Goal: Information Seeking & Learning: Learn about a topic

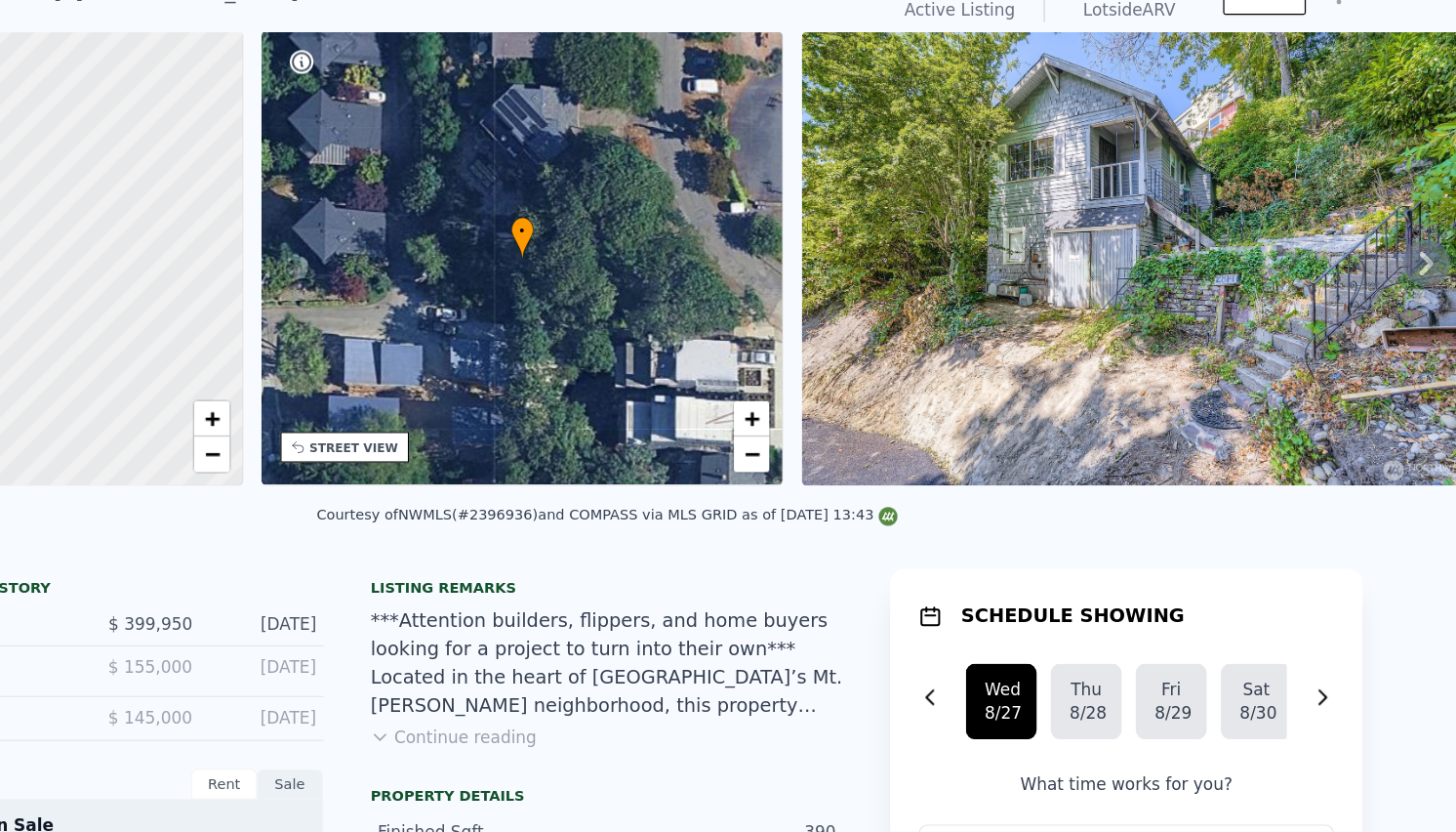
scroll to position [91, 0]
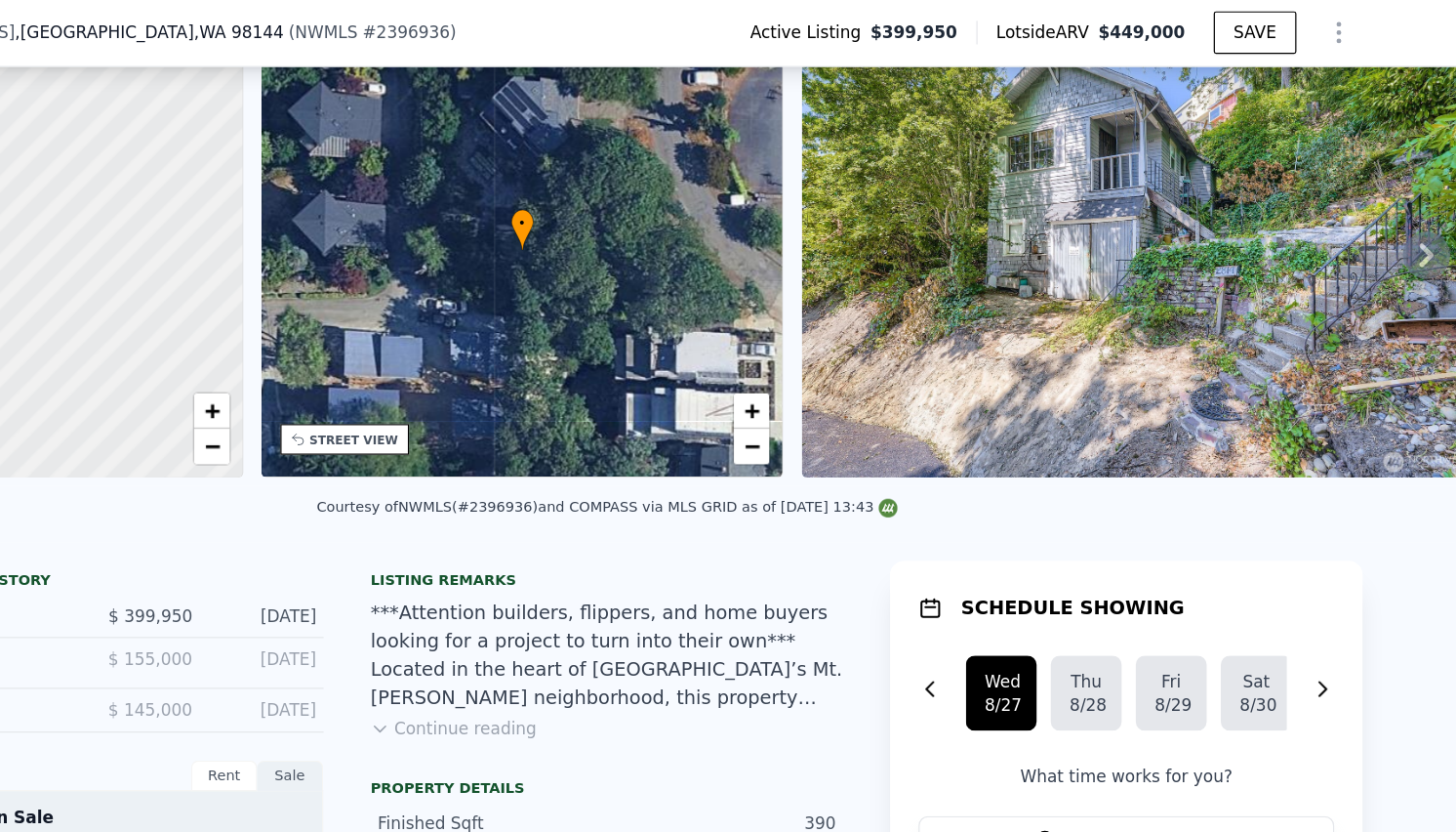
scroll to position [0, 0]
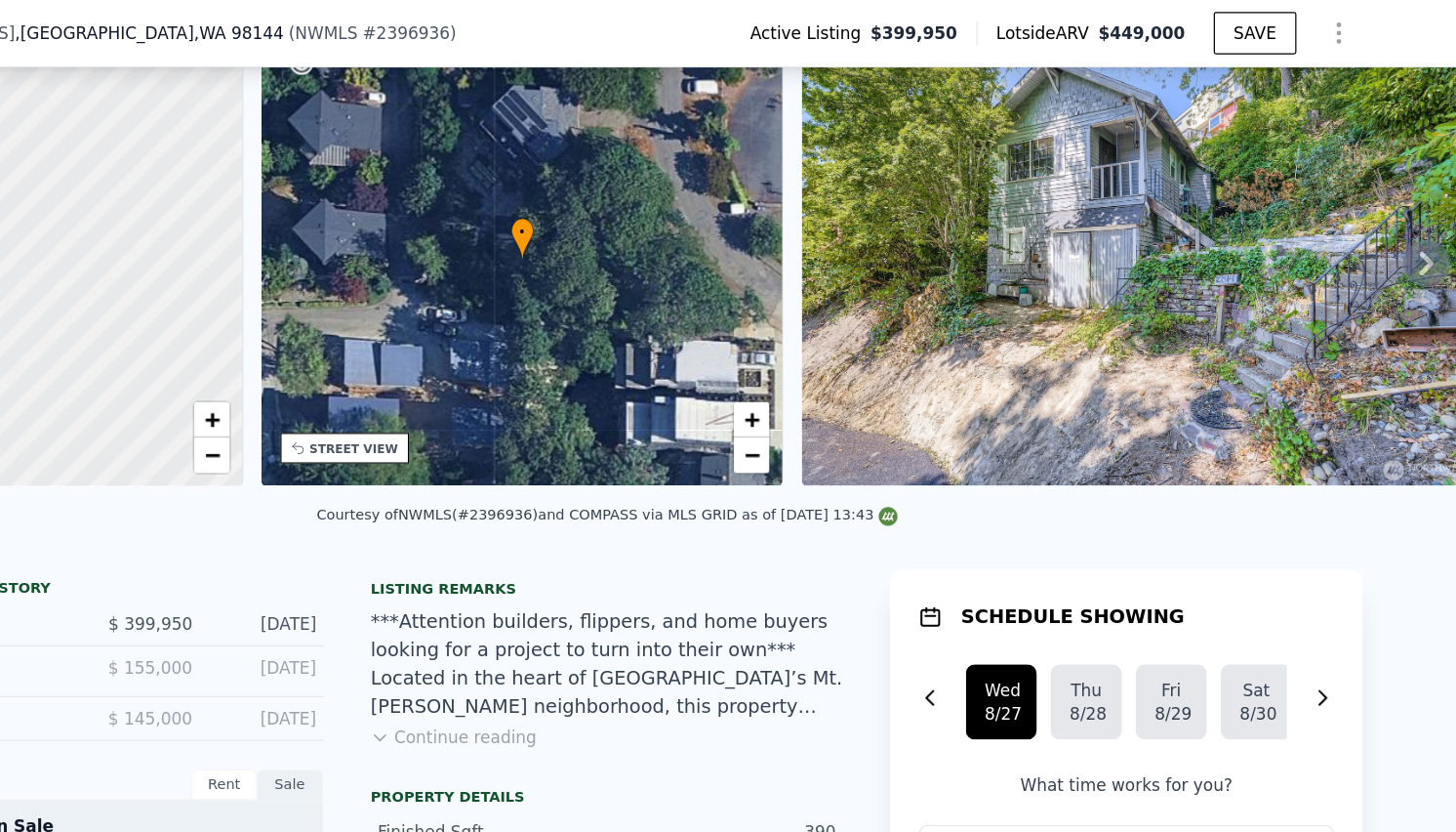
click at [1176, 242] on img at bounding box center [1171, 214] width 562 height 375
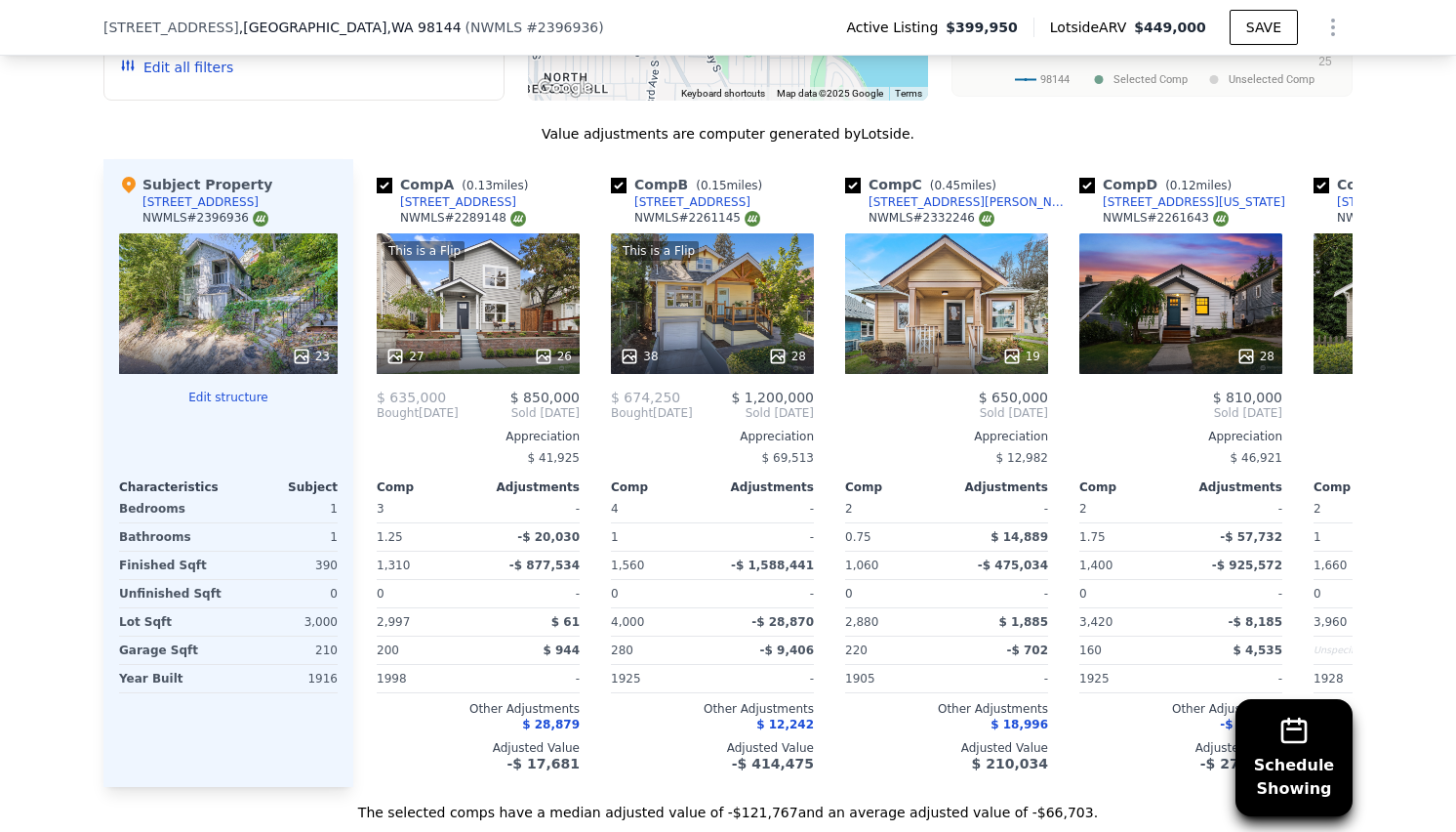
scroll to position [1933, 0]
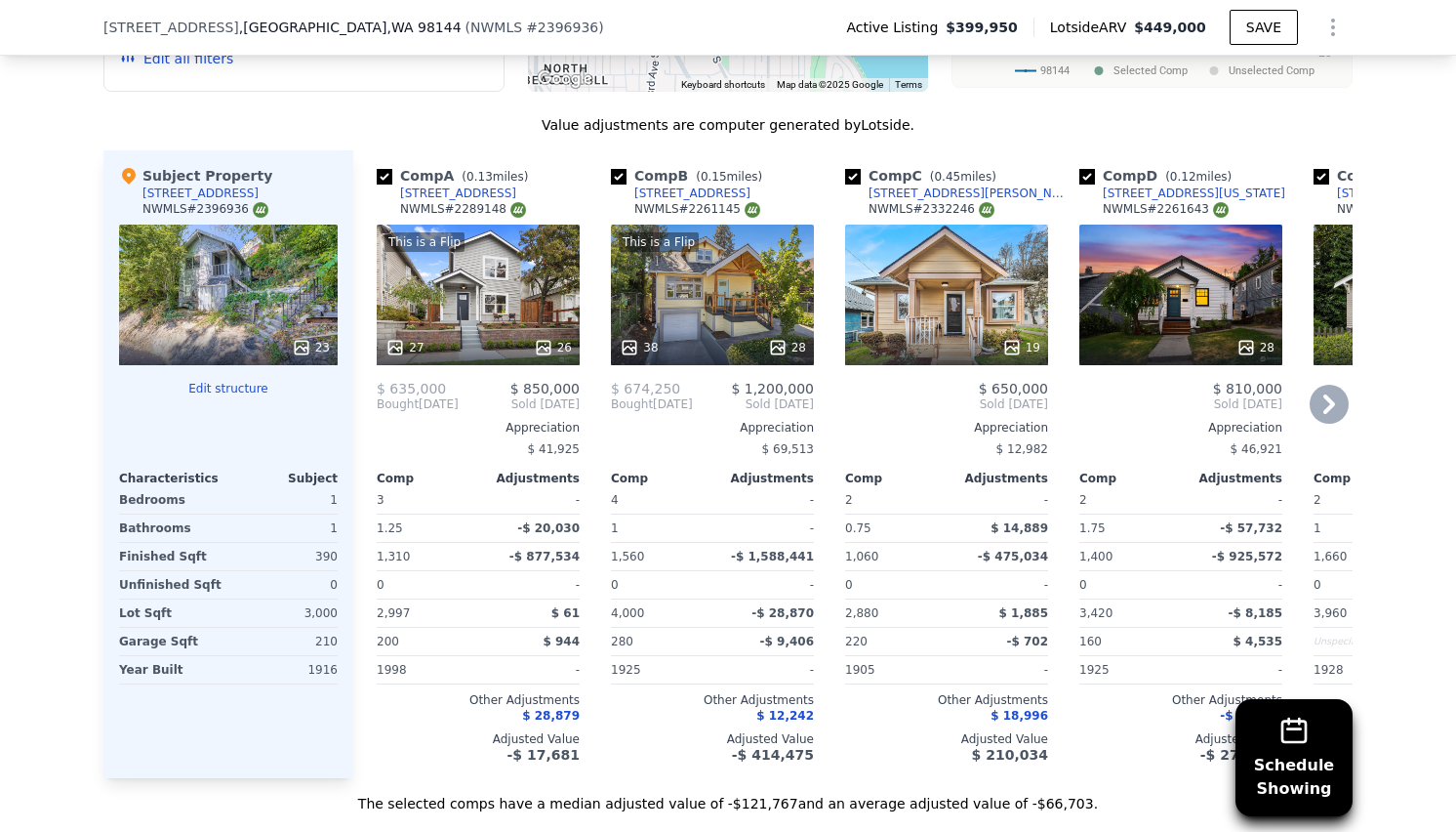
click at [943, 322] on div "19" at bounding box center [946, 294] width 203 height 140
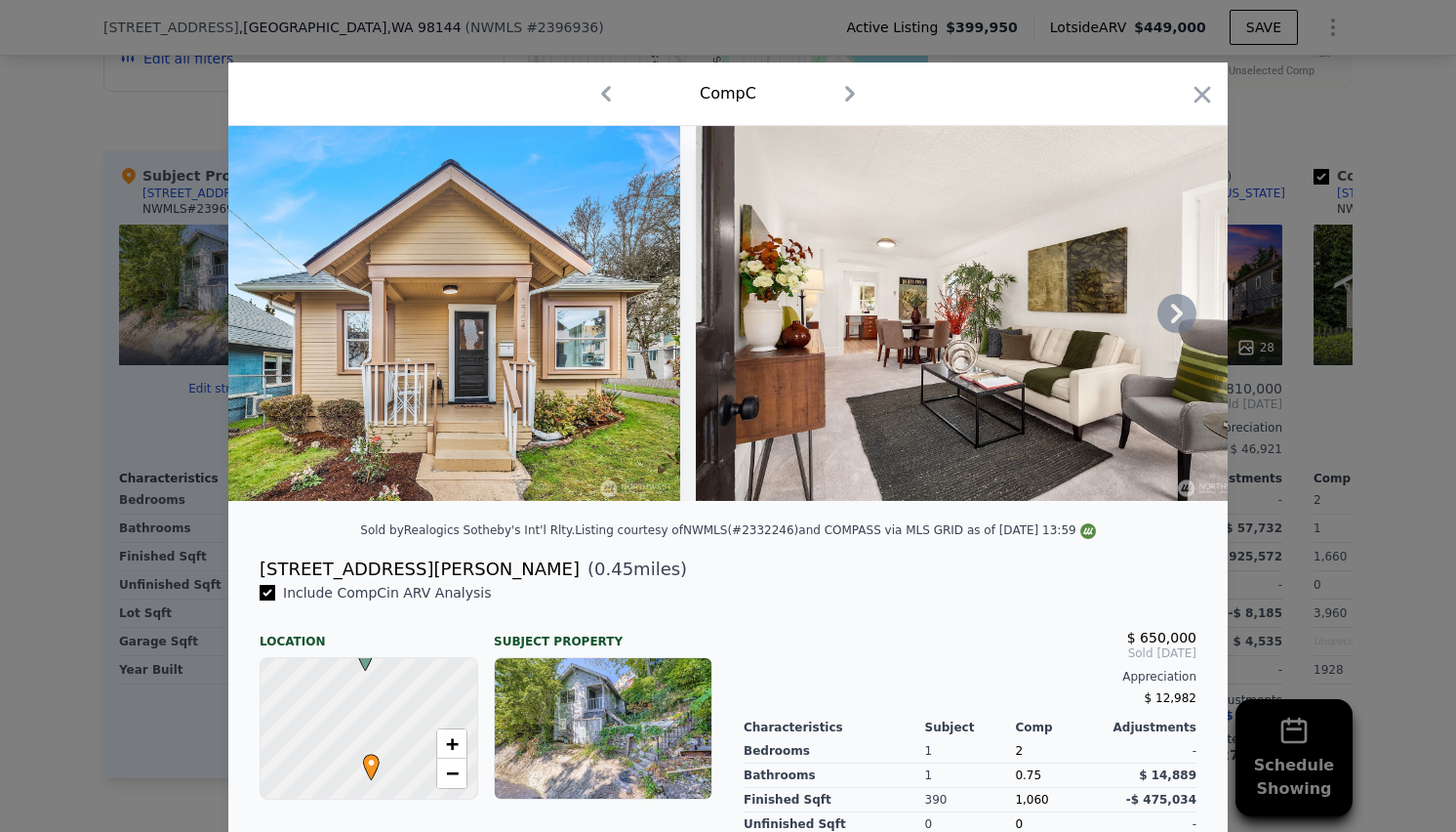
click at [1167, 321] on icon at bounding box center [1178, 314] width 39 height 39
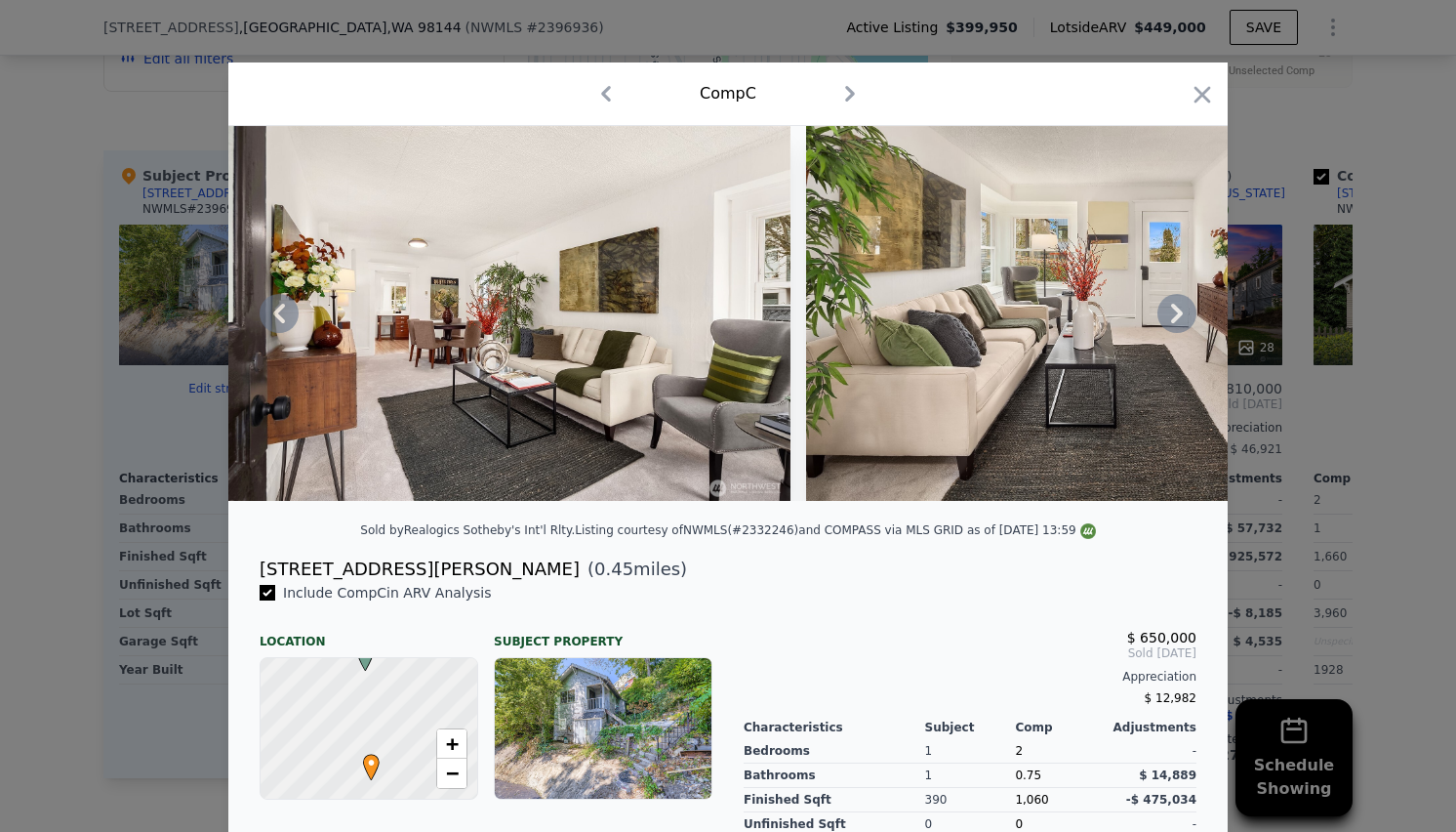
click at [1167, 321] on icon at bounding box center [1178, 314] width 39 height 39
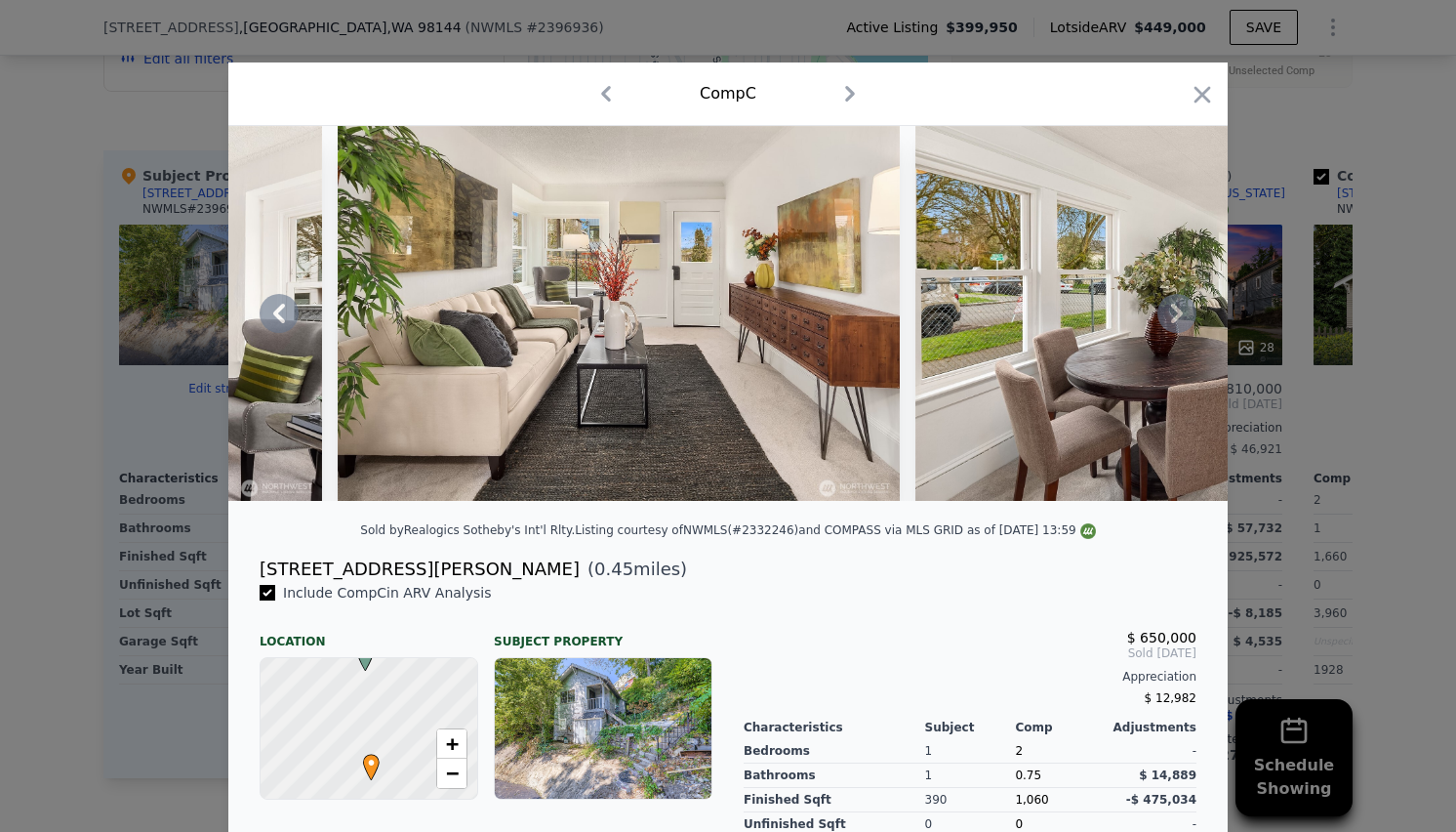
click at [1167, 321] on icon at bounding box center [1178, 314] width 39 height 39
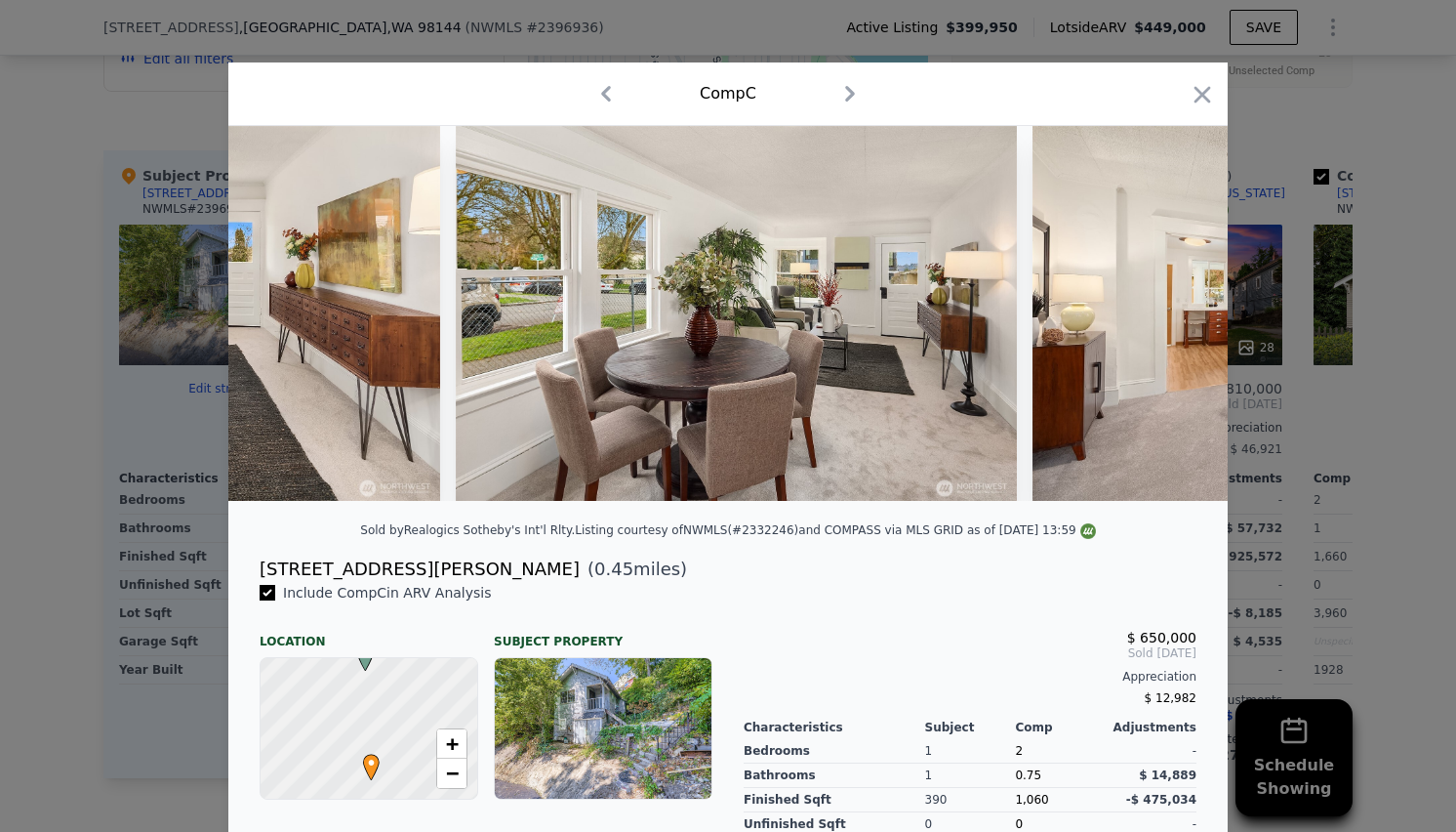
scroll to position [0, 1406]
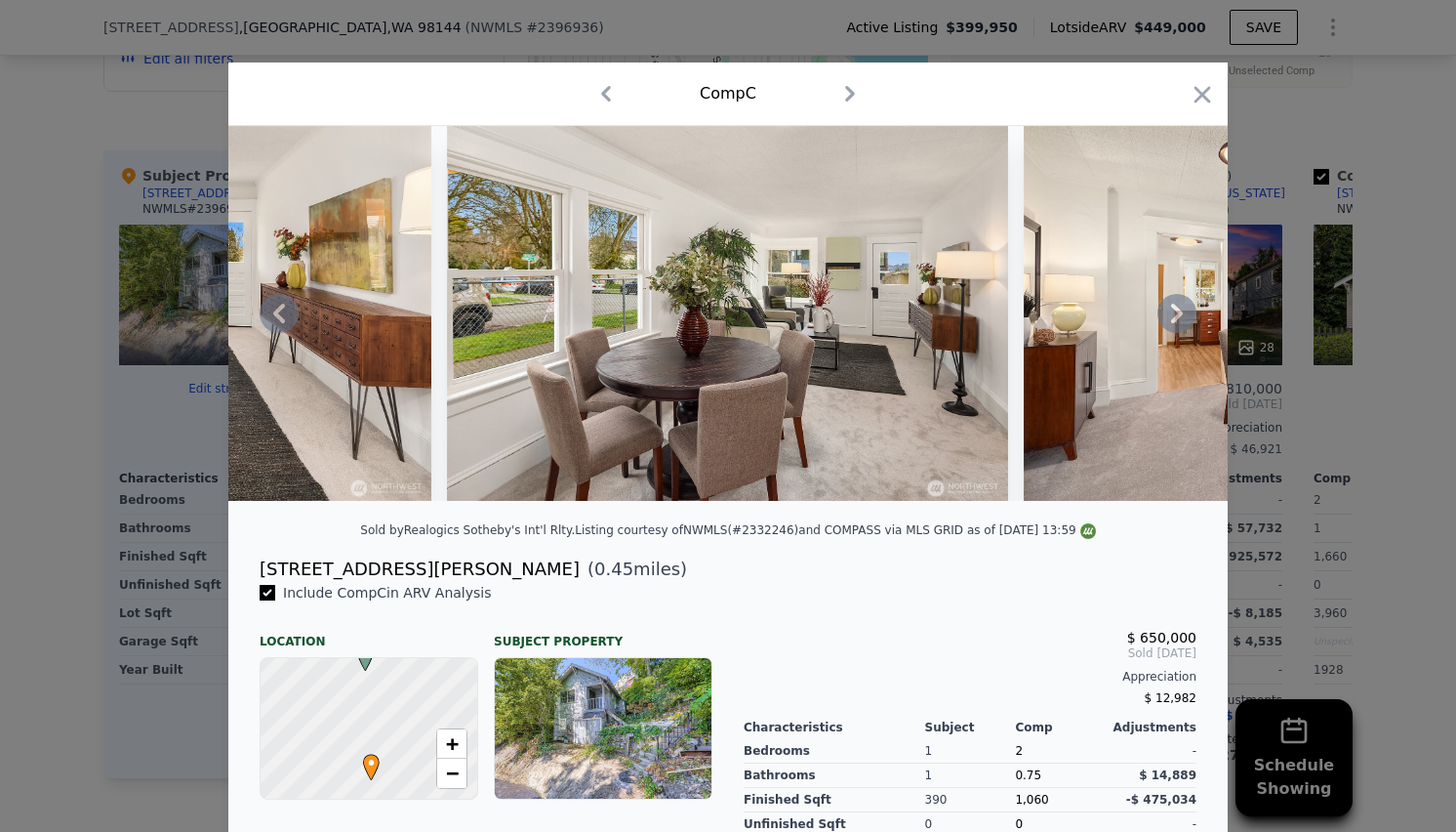
click at [1167, 321] on icon at bounding box center [1178, 314] width 39 height 39
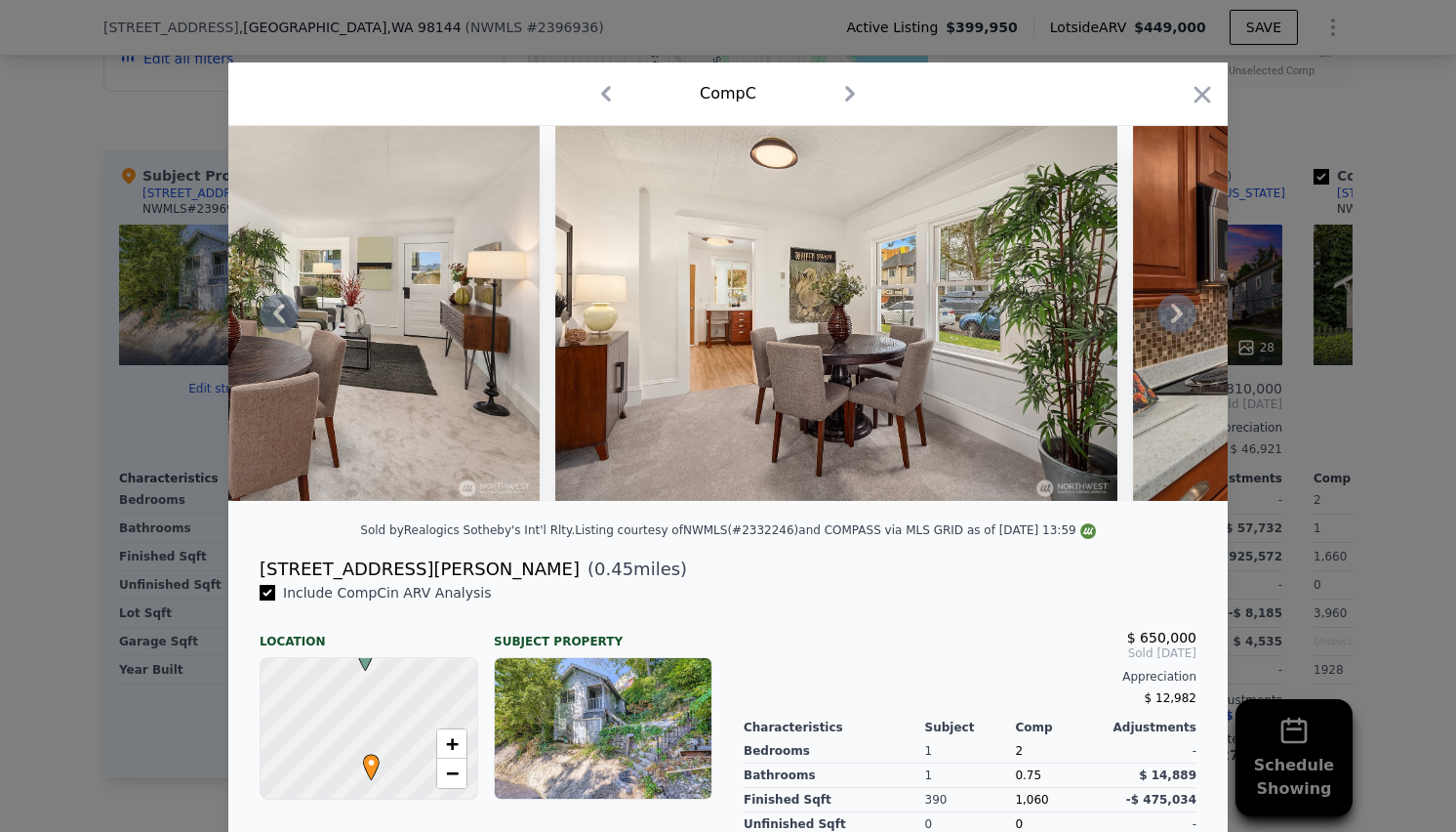
click at [1167, 321] on icon at bounding box center [1178, 314] width 39 height 39
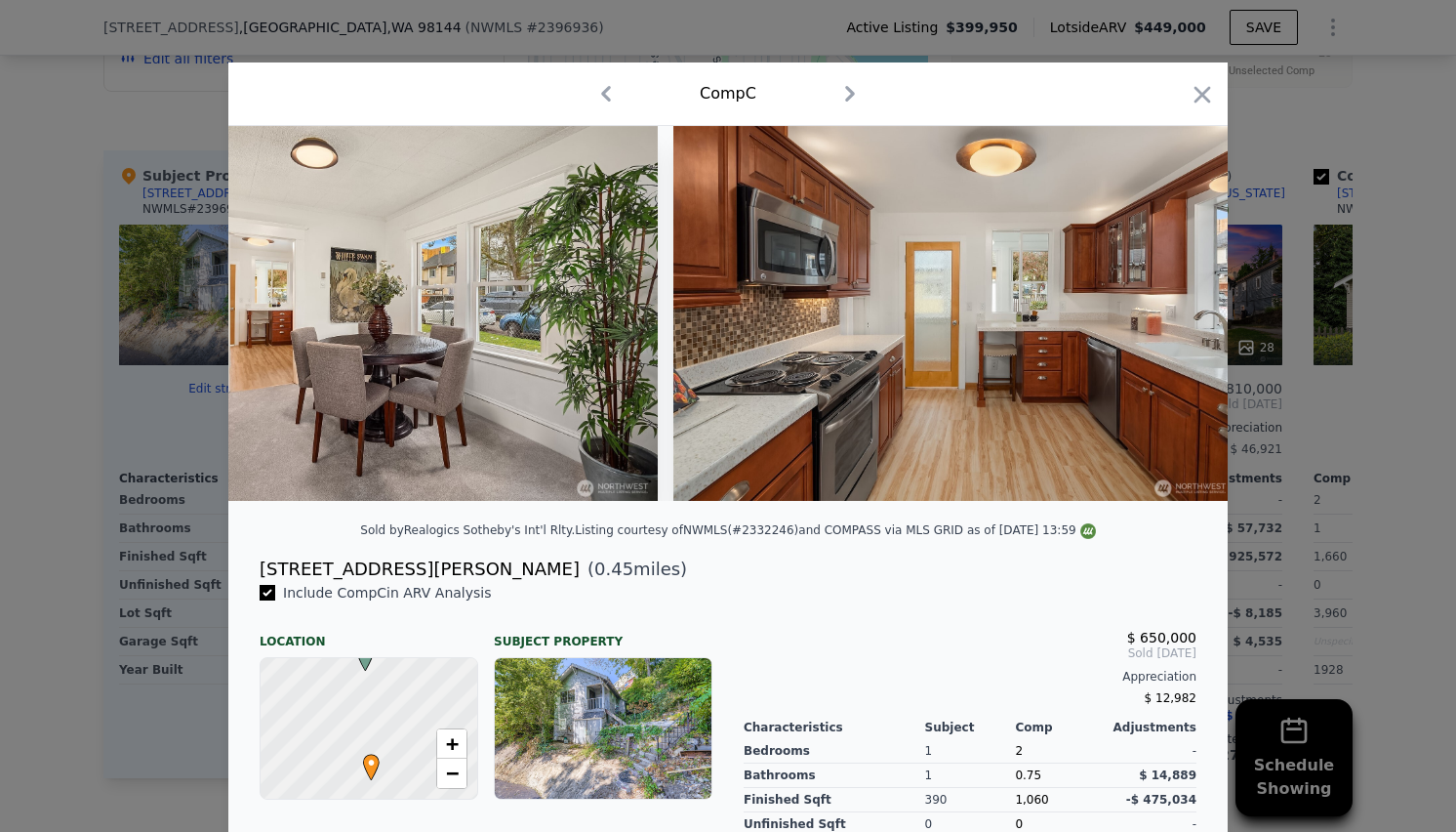
scroll to position [0, 2343]
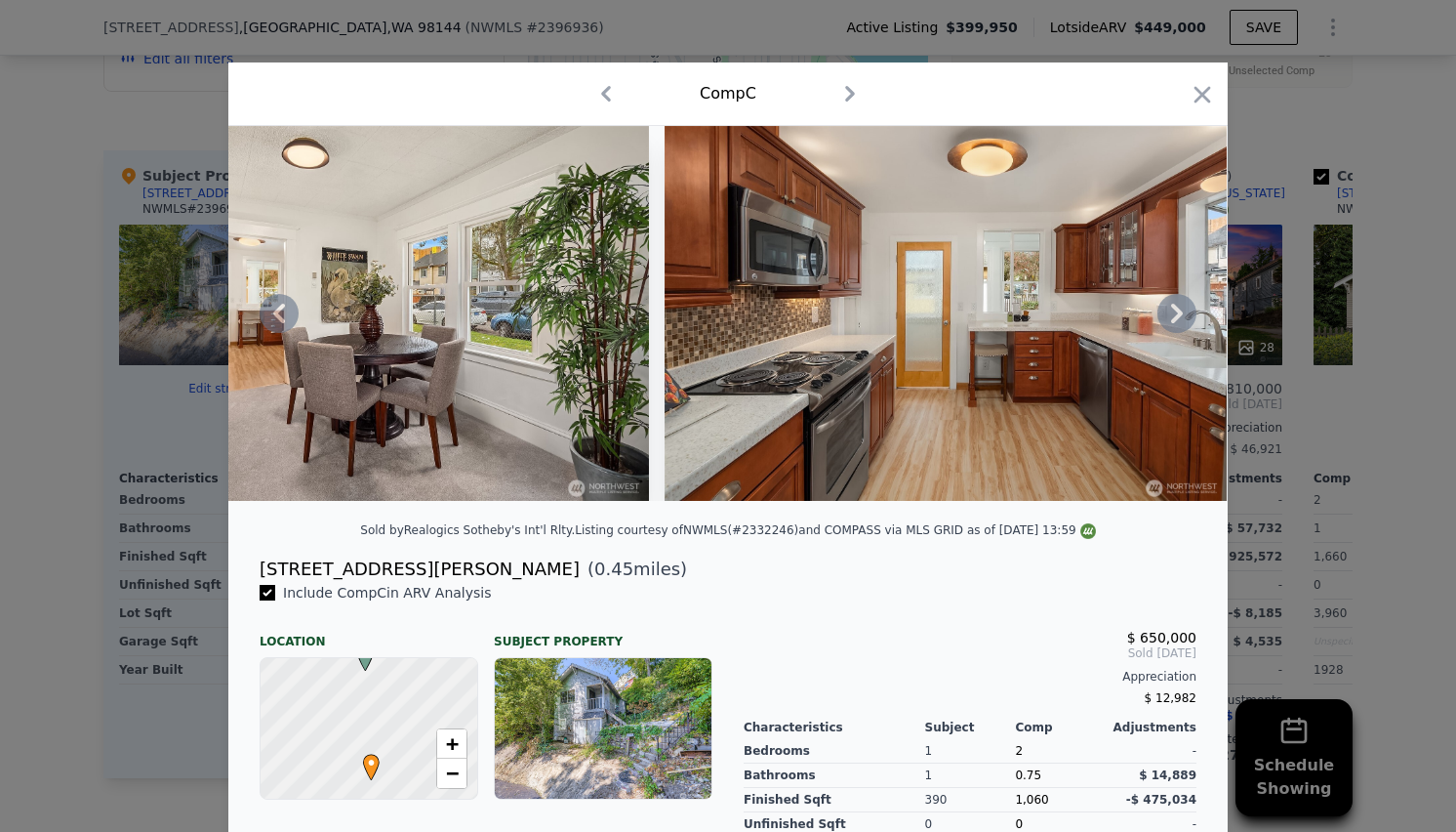
click at [1167, 321] on icon at bounding box center [1178, 314] width 39 height 39
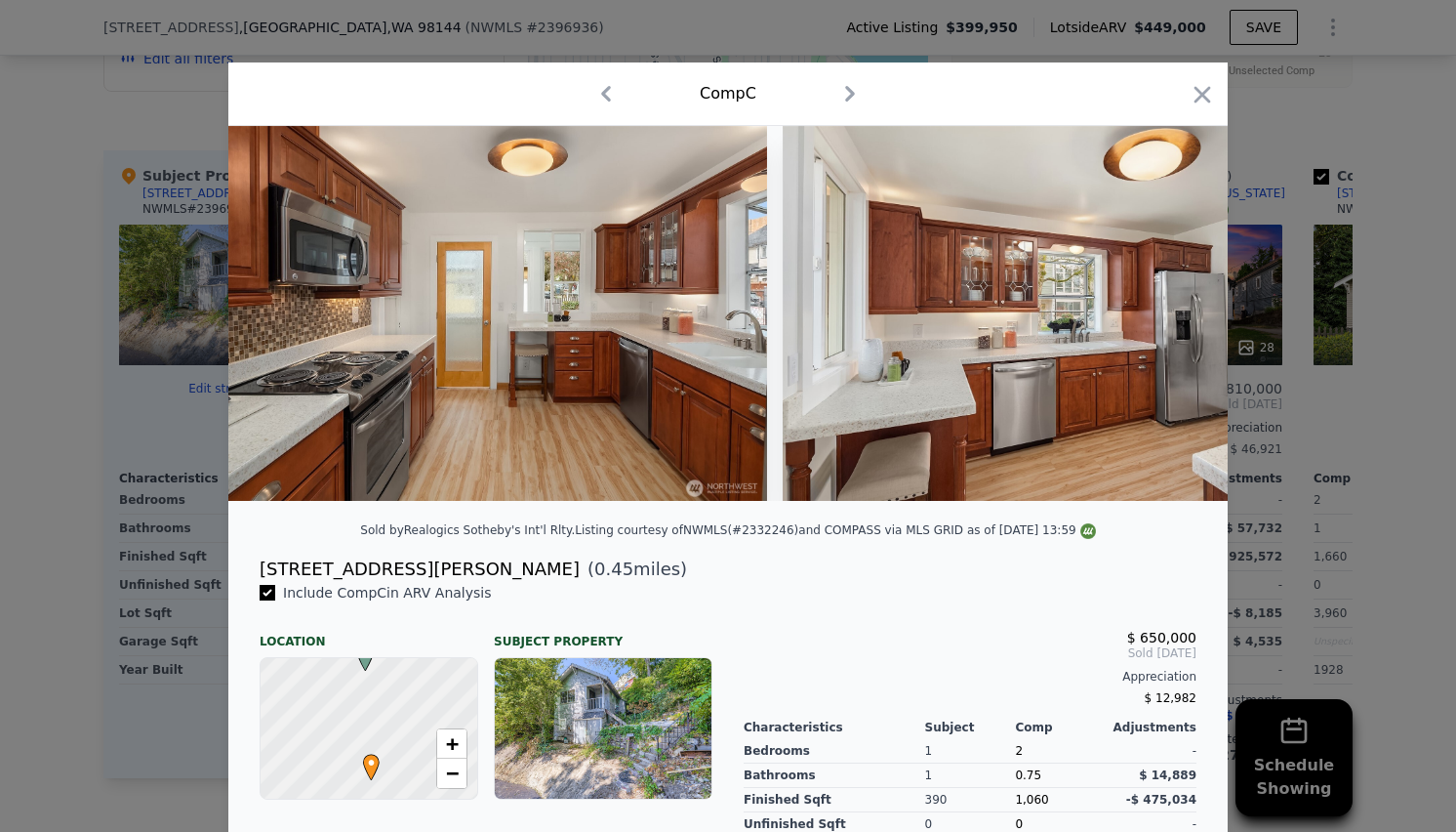
scroll to position [0, 2811]
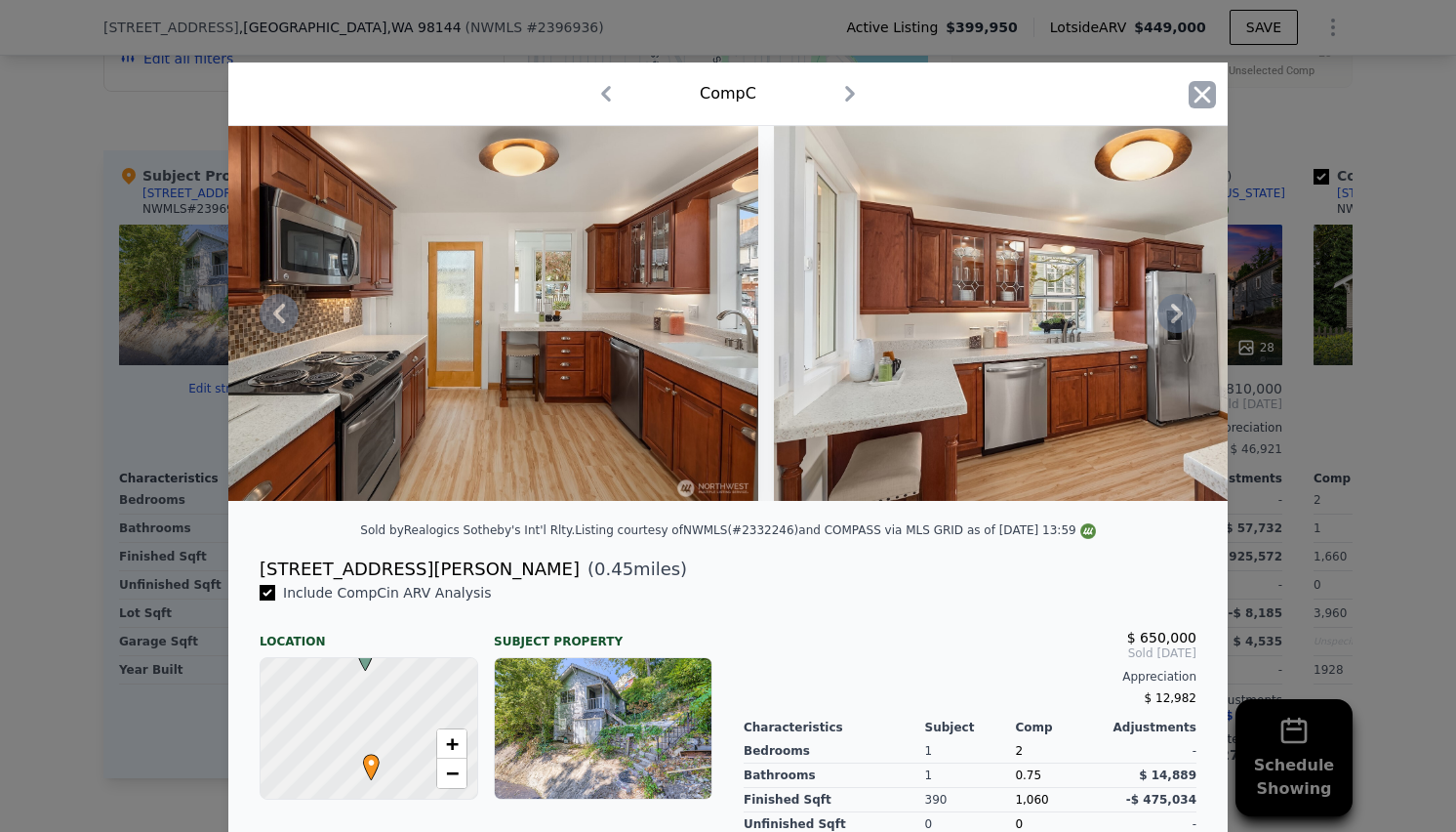
click at [1200, 98] on icon "button" at bounding box center [1202, 95] width 27 height 27
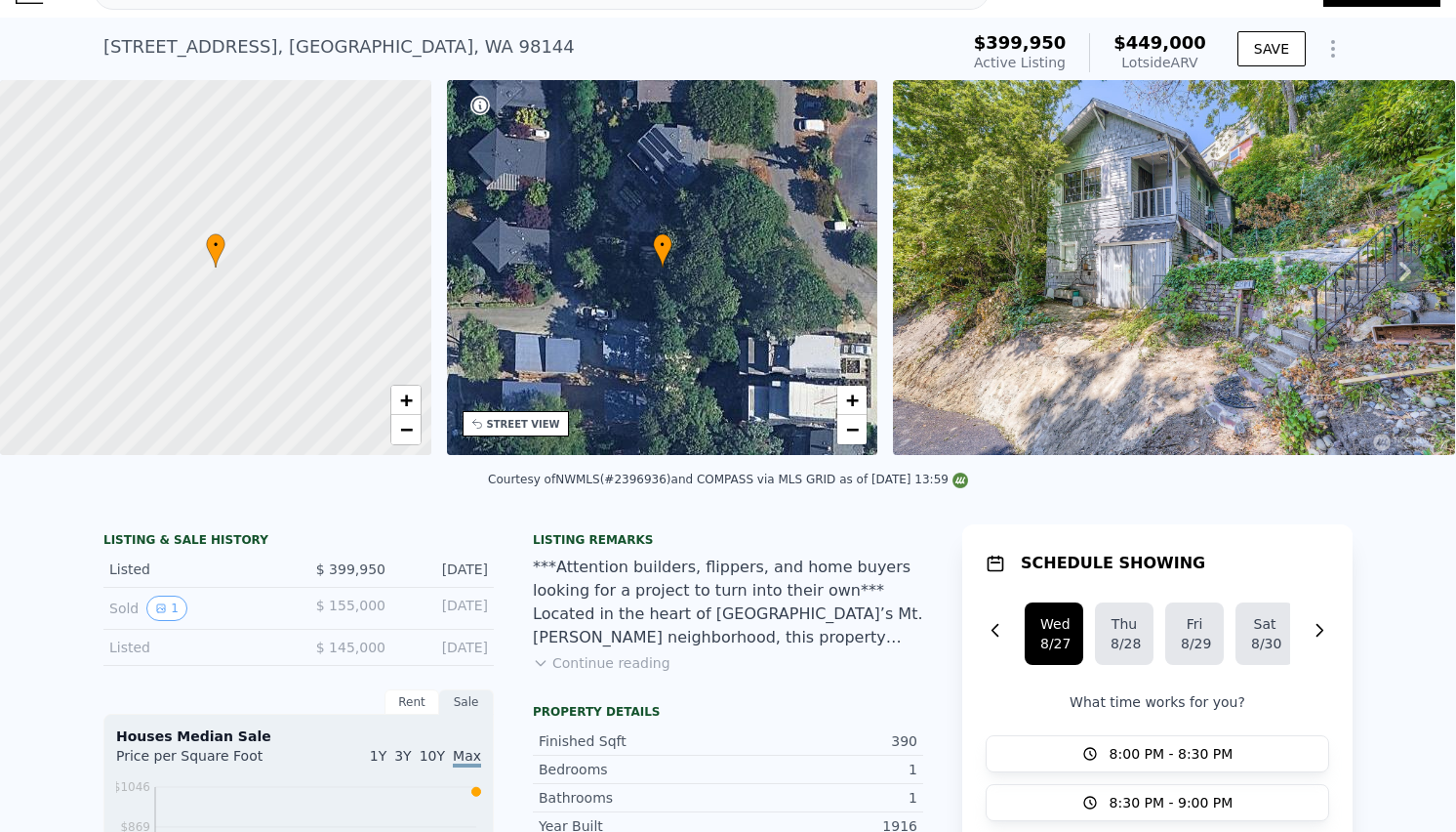
scroll to position [7, 0]
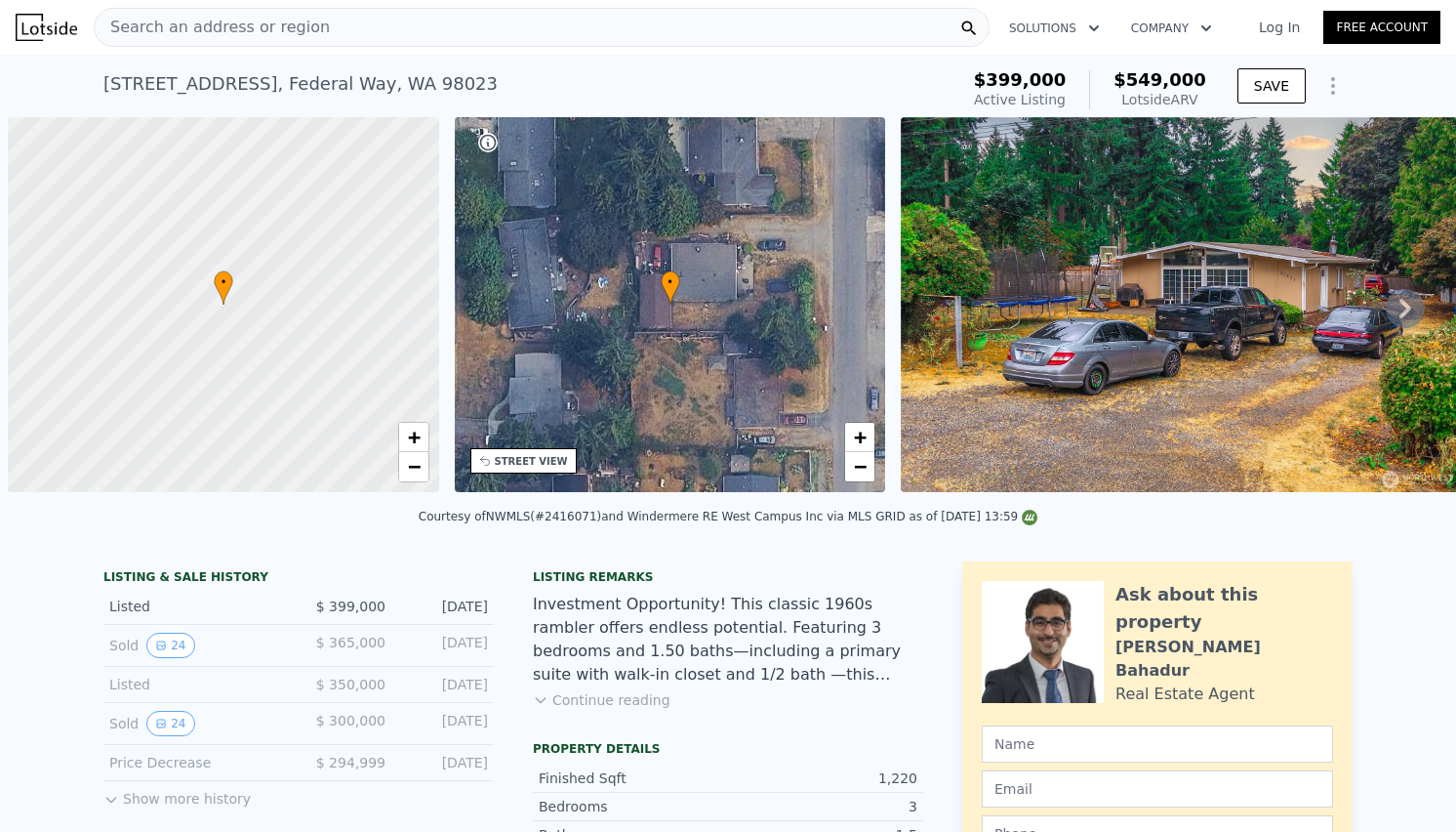
scroll to position [0, 8]
